Goal: Find contact information: Find contact information

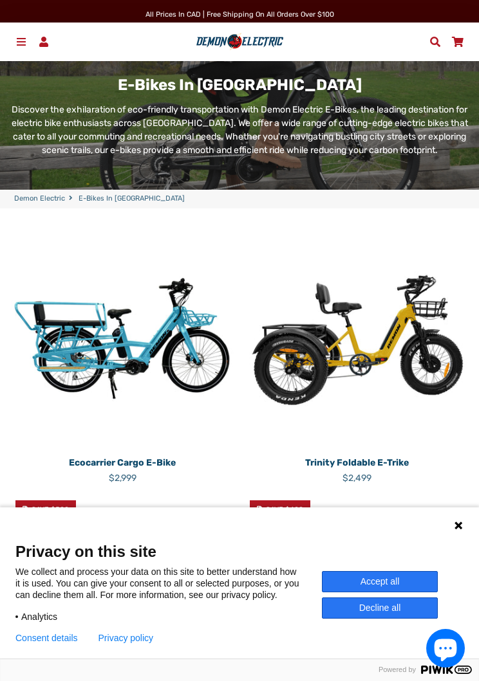
click at [16, 48] on link "Menu" at bounding box center [21, 42] width 23 height 20
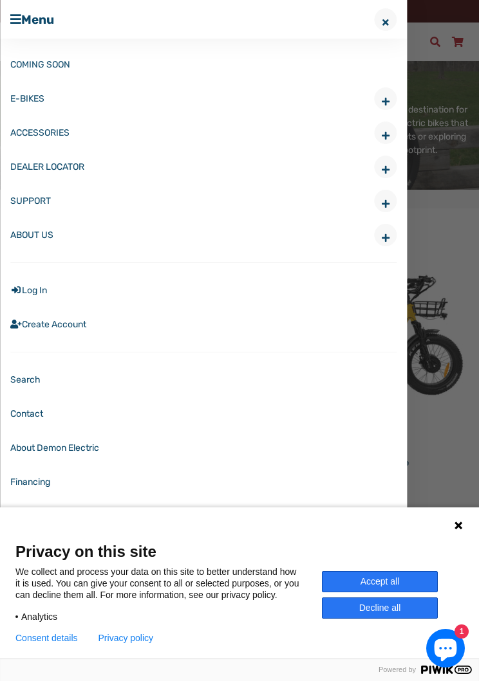
click at [12, 412] on link "Contact" at bounding box center [203, 414] width 386 height 34
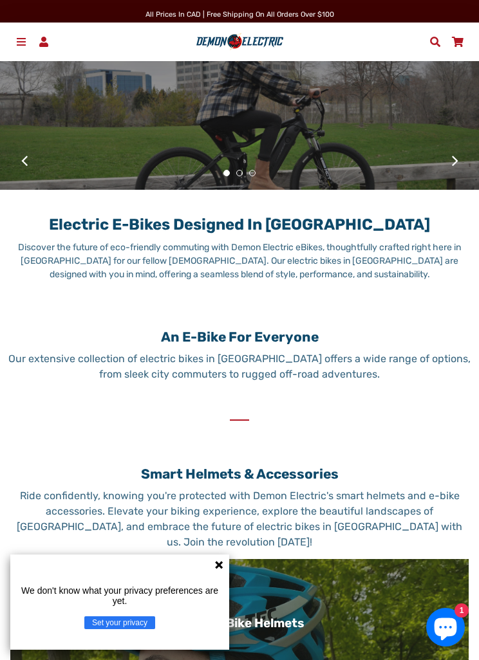
click at [28, 35] on link "Menu" at bounding box center [21, 42] width 23 height 20
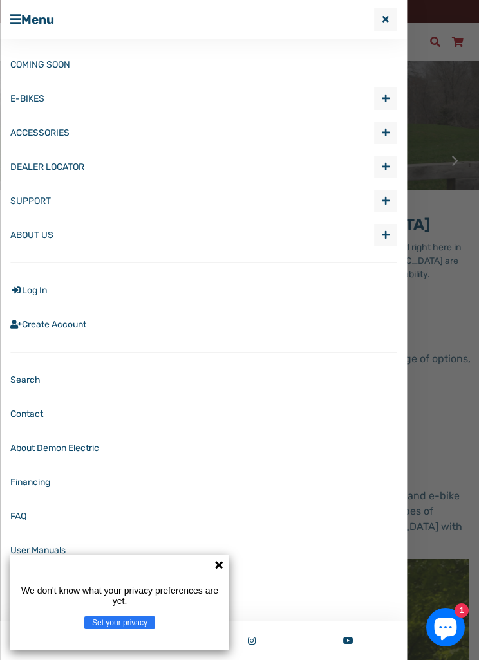
click at [23, 412] on link "Contact" at bounding box center [203, 414] width 386 height 34
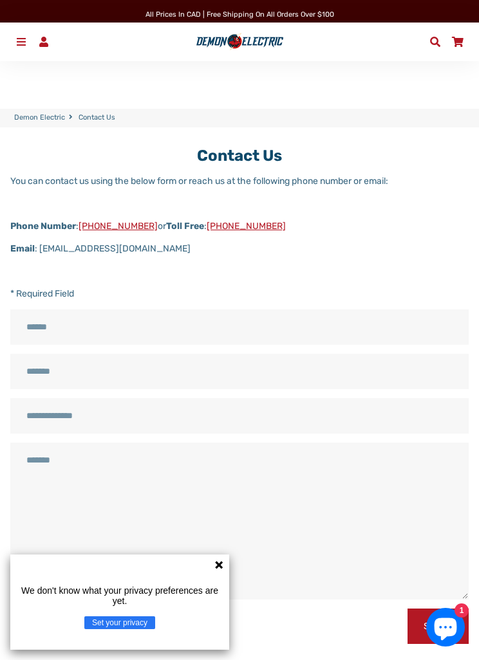
click at [379, 265] on p at bounding box center [239, 271] width 458 height 14
